Goal: Task Accomplishment & Management: Complete application form

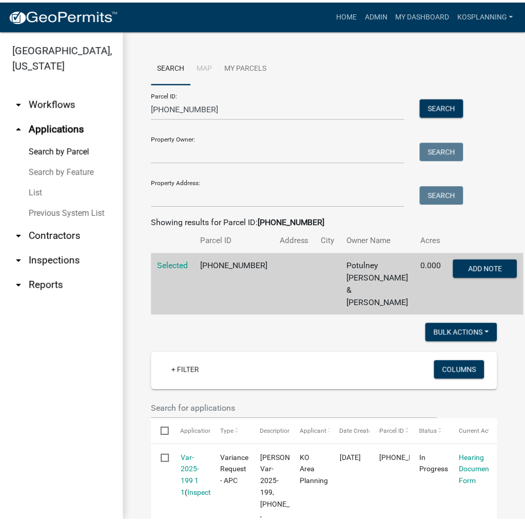
scroll to position [256, 0]
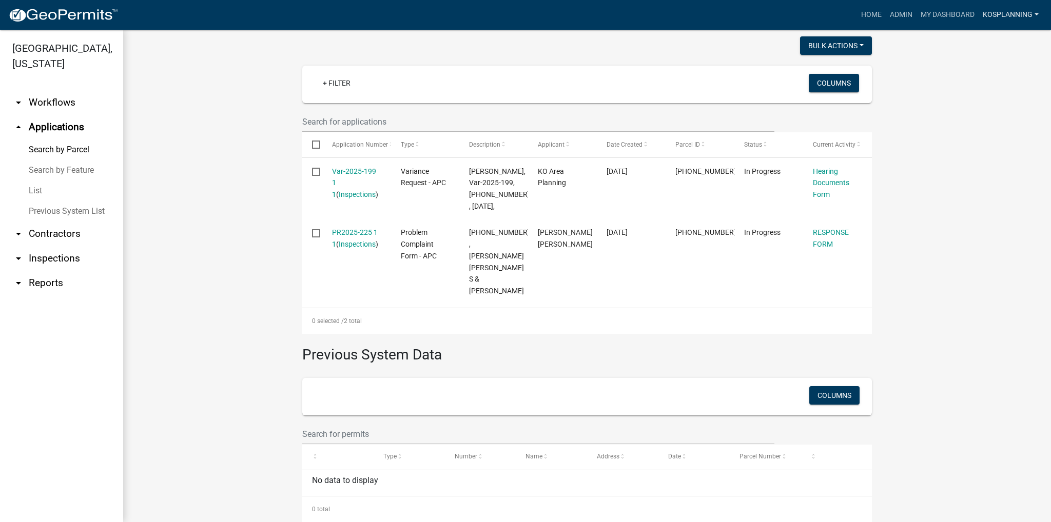
click at [526, 11] on link "kosplanning" at bounding box center [1010, 14] width 64 height 19
click at [526, 124] on link "Logout" at bounding box center [999, 124] width 88 height 25
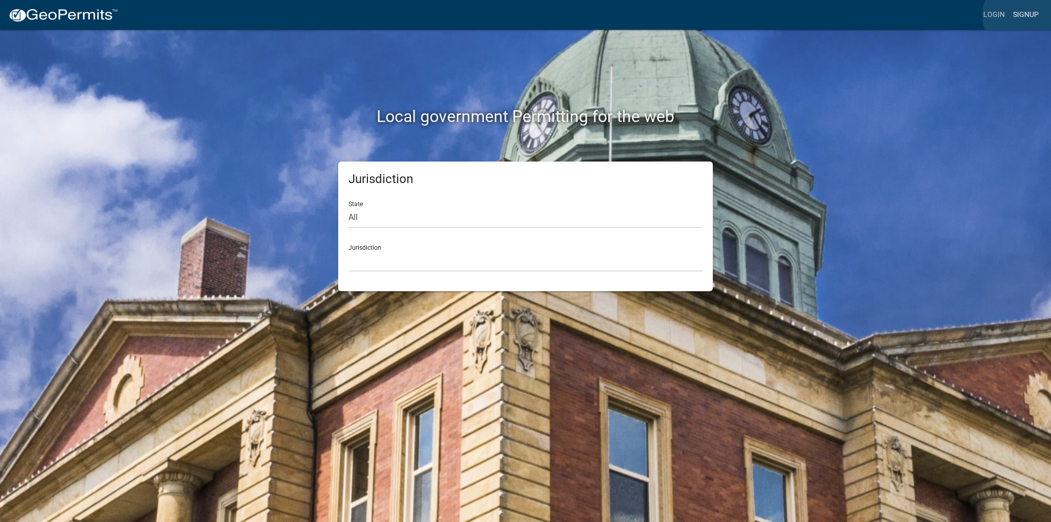
click at [526, 15] on link "Signup" at bounding box center [1025, 14] width 34 height 19
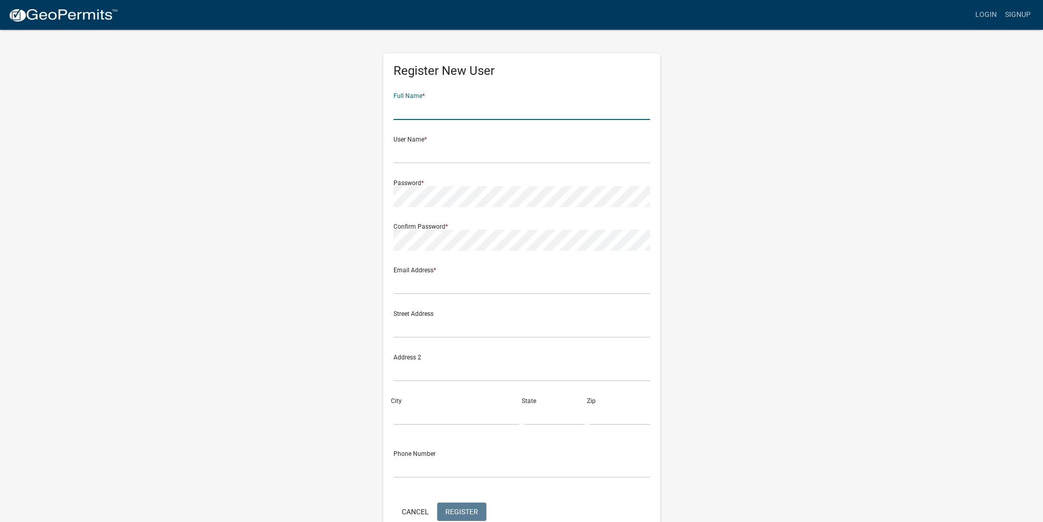
click at [458, 113] on input "text" at bounding box center [521, 109] width 256 height 21
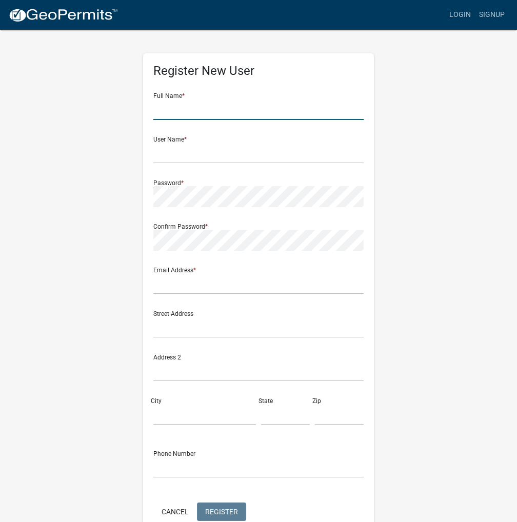
click at [190, 109] on input "text" at bounding box center [258, 109] width 210 height 21
type input "B"
type input "[PERSON_NAME]"
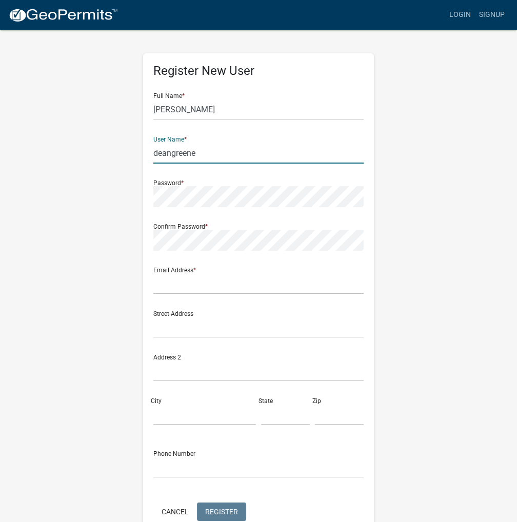
type input "deangreene"
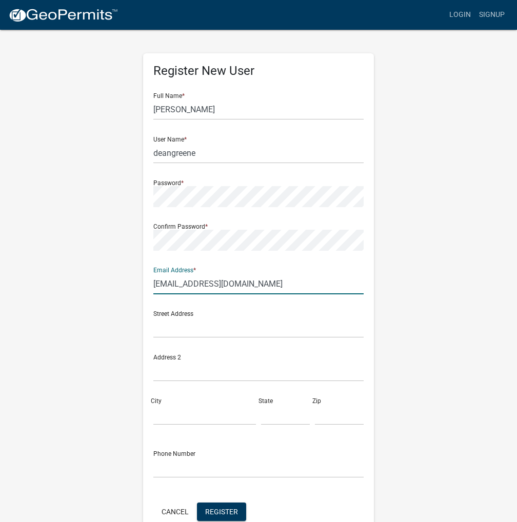
type input "[EMAIL_ADDRESS][DOMAIN_NAME]"
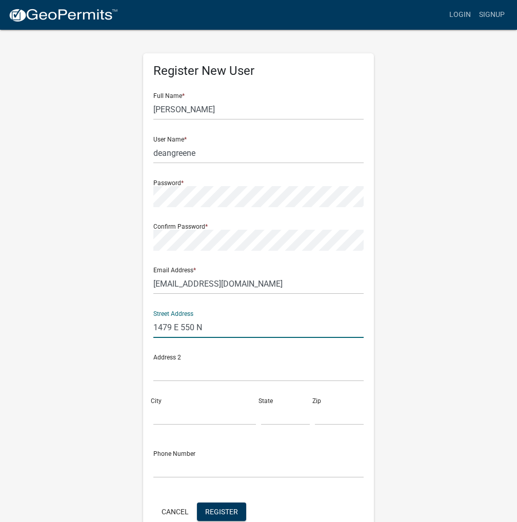
type input "1479 E 550 N"
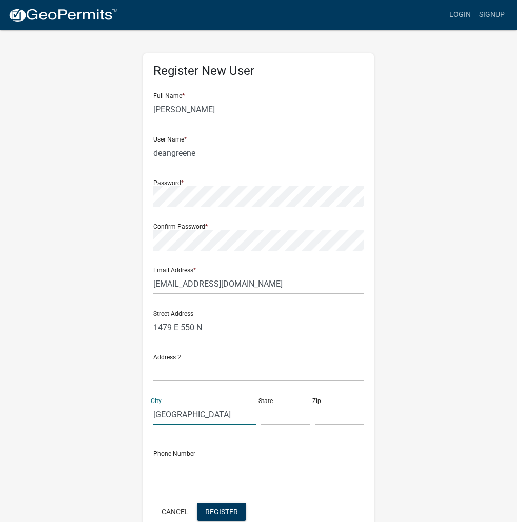
type input "[GEOGRAPHIC_DATA]"
type input "In"
type input "46538"
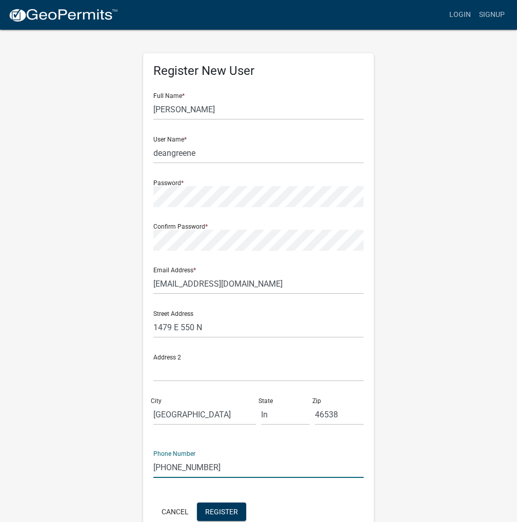
drag, startPoint x: 224, startPoint y: 473, endPoint x: 116, endPoint y: 474, distance: 107.7
click at [116, 474] on div "Register New User Full Name * [PERSON_NAME] User Name * deangreene Password * C…" at bounding box center [258, 303] width 492 height 549
type input "[PHONE_NUMBER]"
click at [239, 510] on button "Register" at bounding box center [221, 512] width 49 height 18
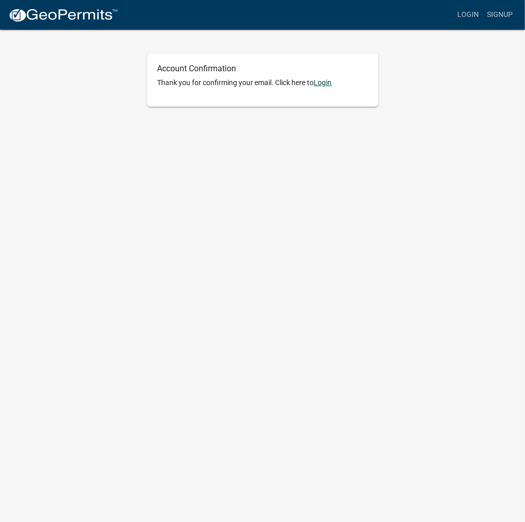
click at [326, 84] on link "Login" at bounding box center [323, 82] width 18 height 8
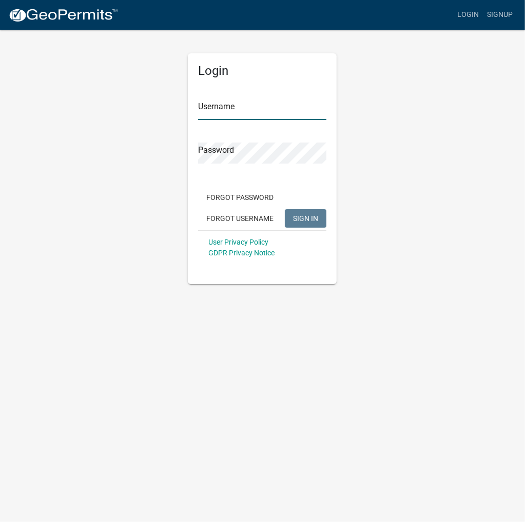
click at [262, 115] on input "Username" at bounding box center [262, 109] width 128 height 21
type input "deangreene"
click at [285, 209] on button "SIGN IN" at bounding box center [306, 218] width 42 height 18
